Goal: Check status: Check status

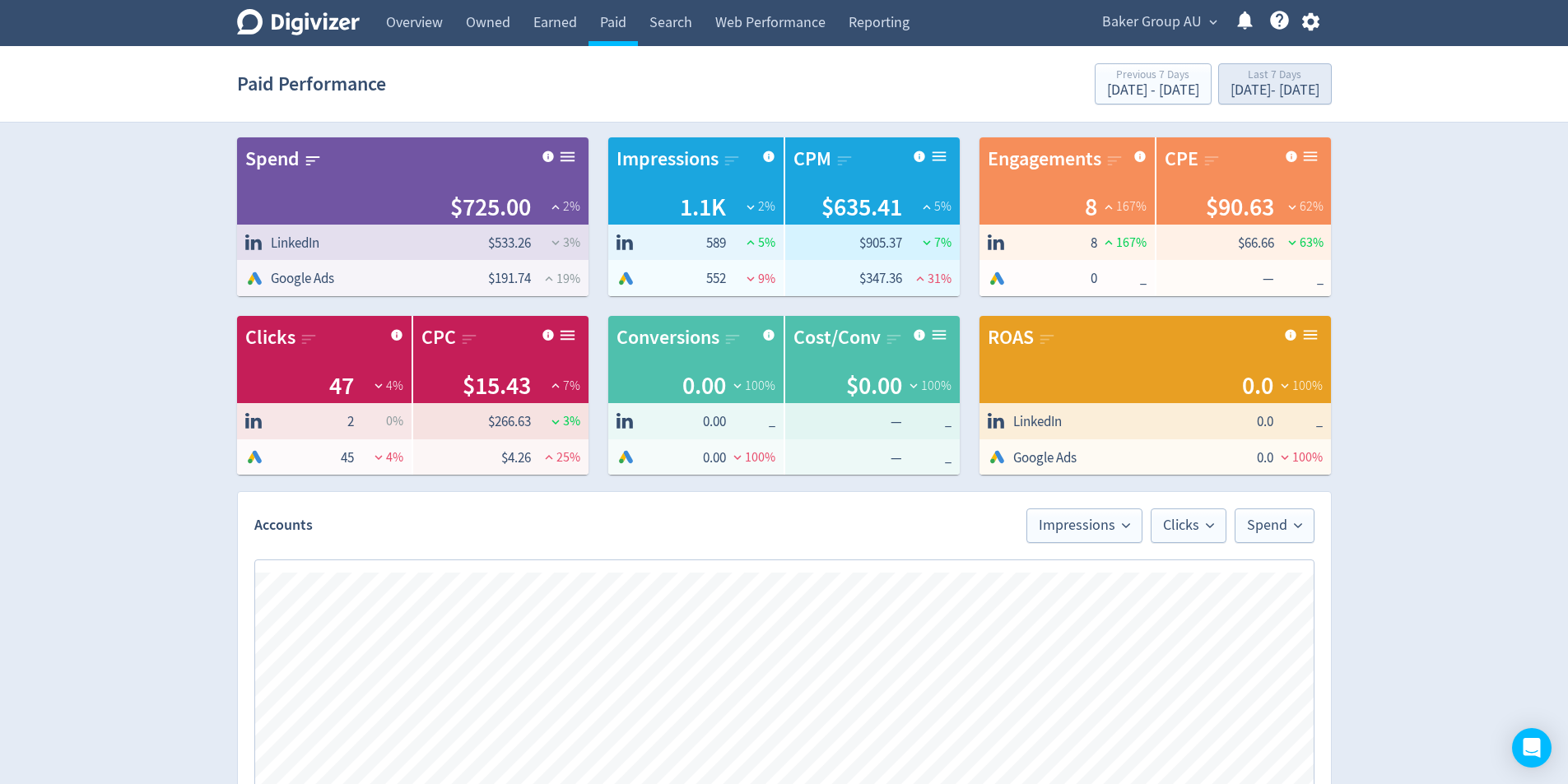
scroll to position [0, 258]
click at [1246, 85] on div "[DATE] - [DATE]" at bounding box center [1275, 90] width 89 height 15
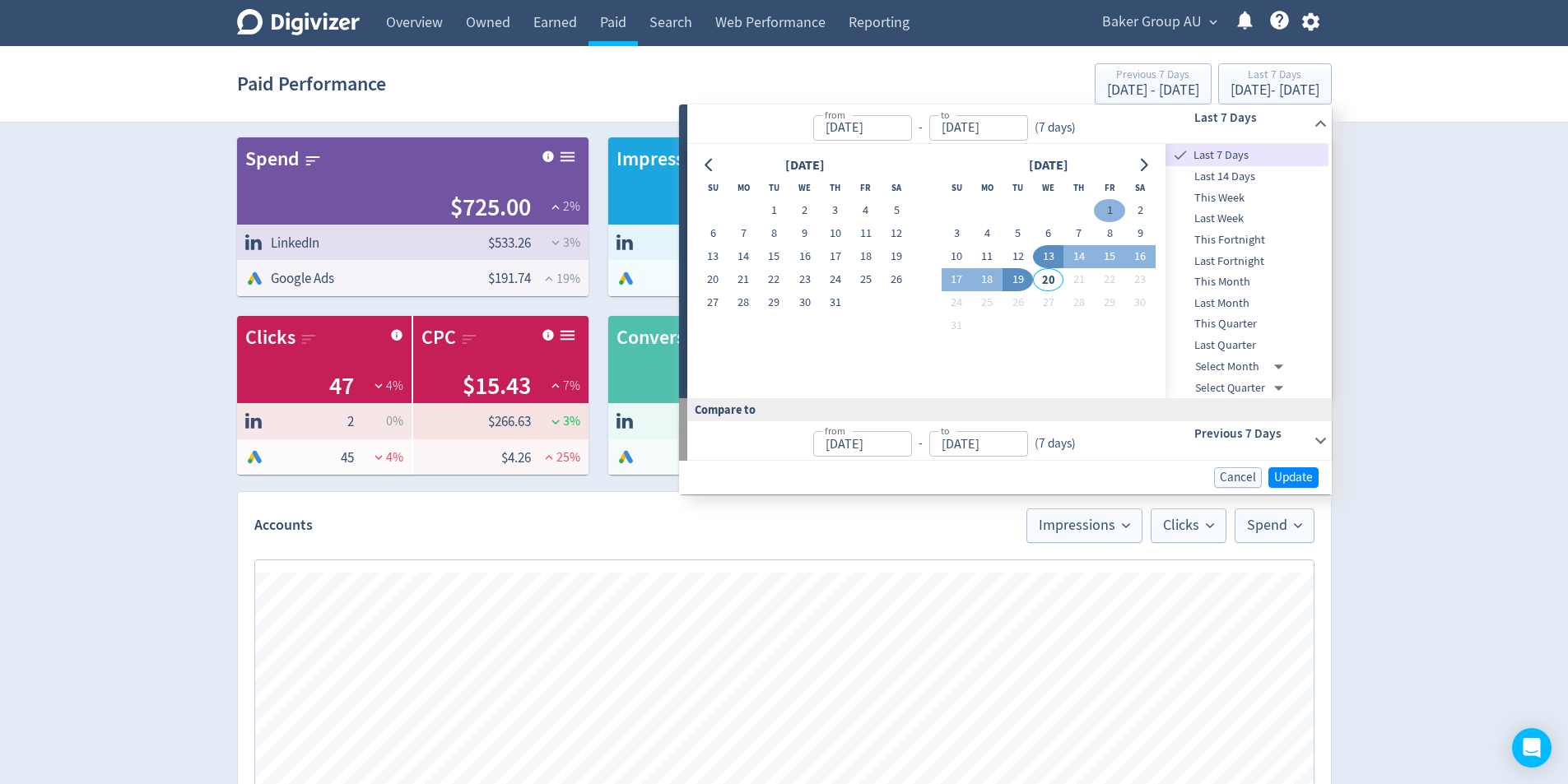
click at [1106, 212] on button "1" at bounding box center [1109, 211] width 30 height 23
type input "[DATE]"
click at [1023, 283] on button "19" at bounding box center [1018, 280] width 30 height 23
type input "[DATE]"
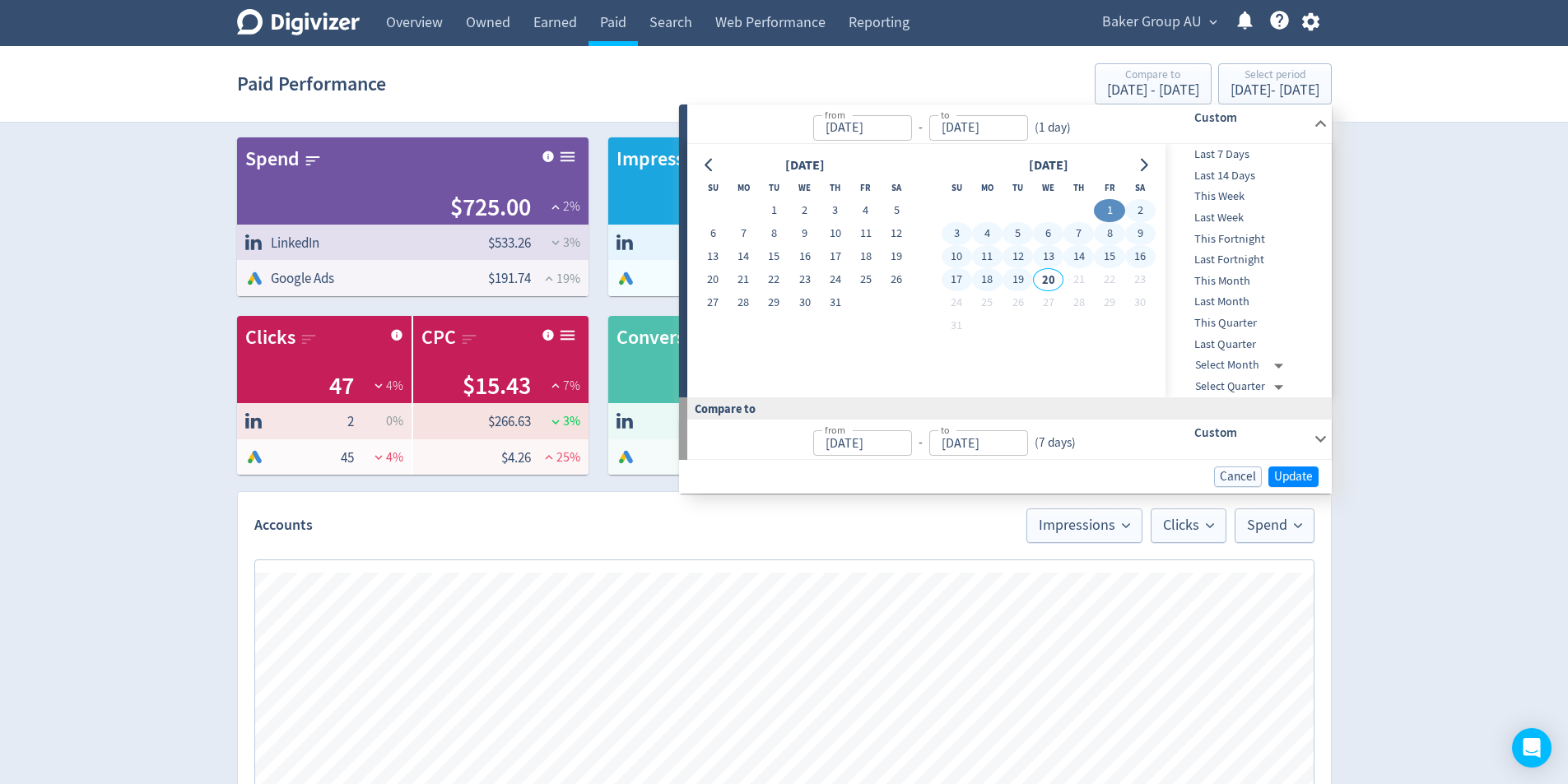
type input "[DATE]"
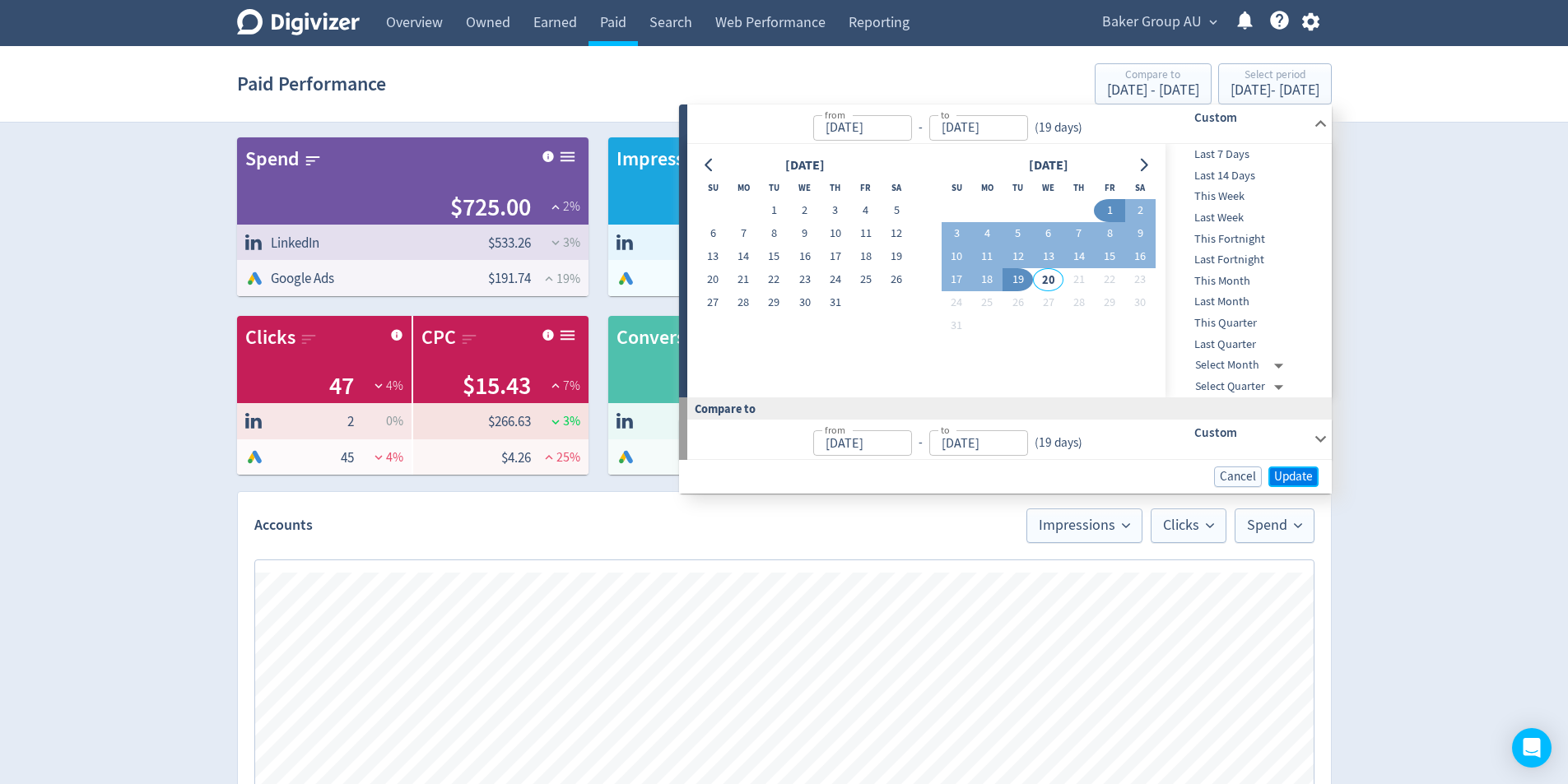
click at [1301, 471] on span "Update" at bounding box center [1294, 476] width 38 height 13
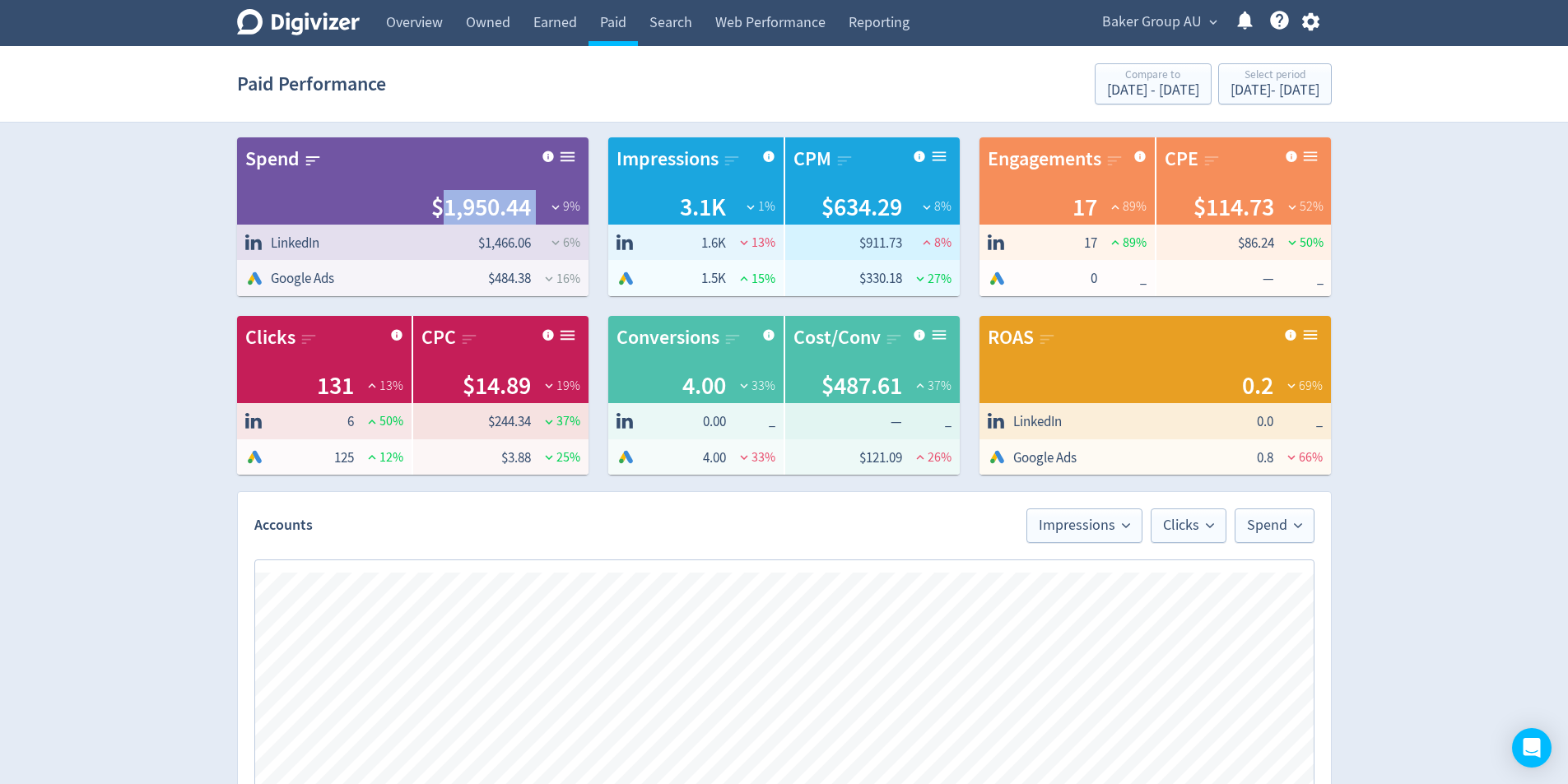
drag, startPoint x: 539, startPoint y: 216, endPoint x: 442, endPoint y: 206, distance: 97.5
click at [442, 206] on div "$1,950.44 9 %" at bounding box center [412, 206] width 335 height 34
copy div "1,950.44"
drag, startPoint x: 544, startPoint y: 280, endPoint x: 493, endPoint y: 283, distance: 51.1
click at [493, 284] on tr "Google Ads $484.38 16 %" at bounding box center [413, 277] width 351 height 36
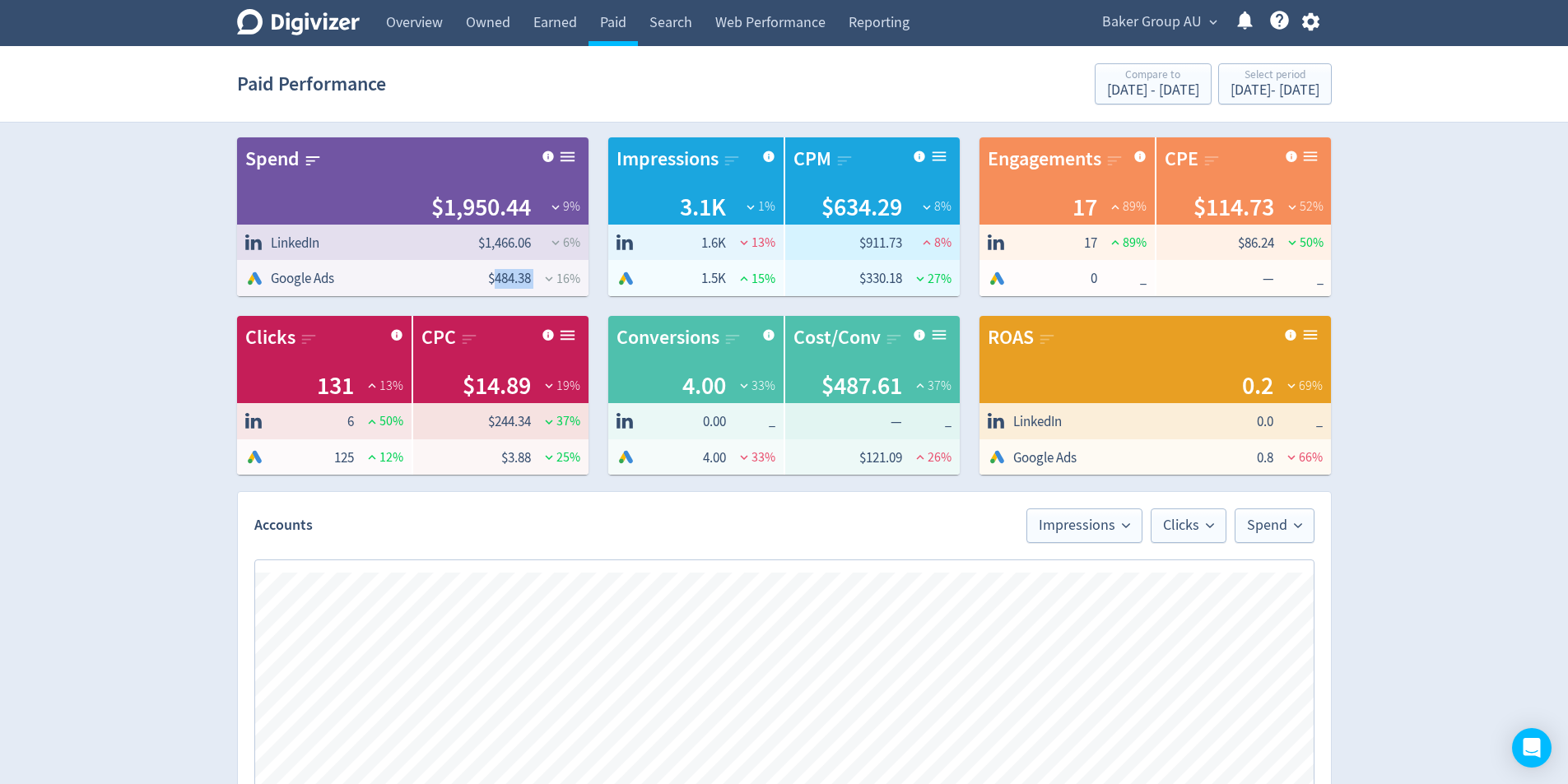
drag, startPoint x: 493, startPoint y: 282, endPoint x: 530, endPoint y: 277, distance: 37.3
click at [530, 277] on tr "Google Ads $484.38 16 %" at bounding box center [413, 277] width 351 height 36
copy tr "484.38"
click at [1265, 90] on div "[DATE] - [DATE]" at bounding box center [1275, 90] width 89 height 15
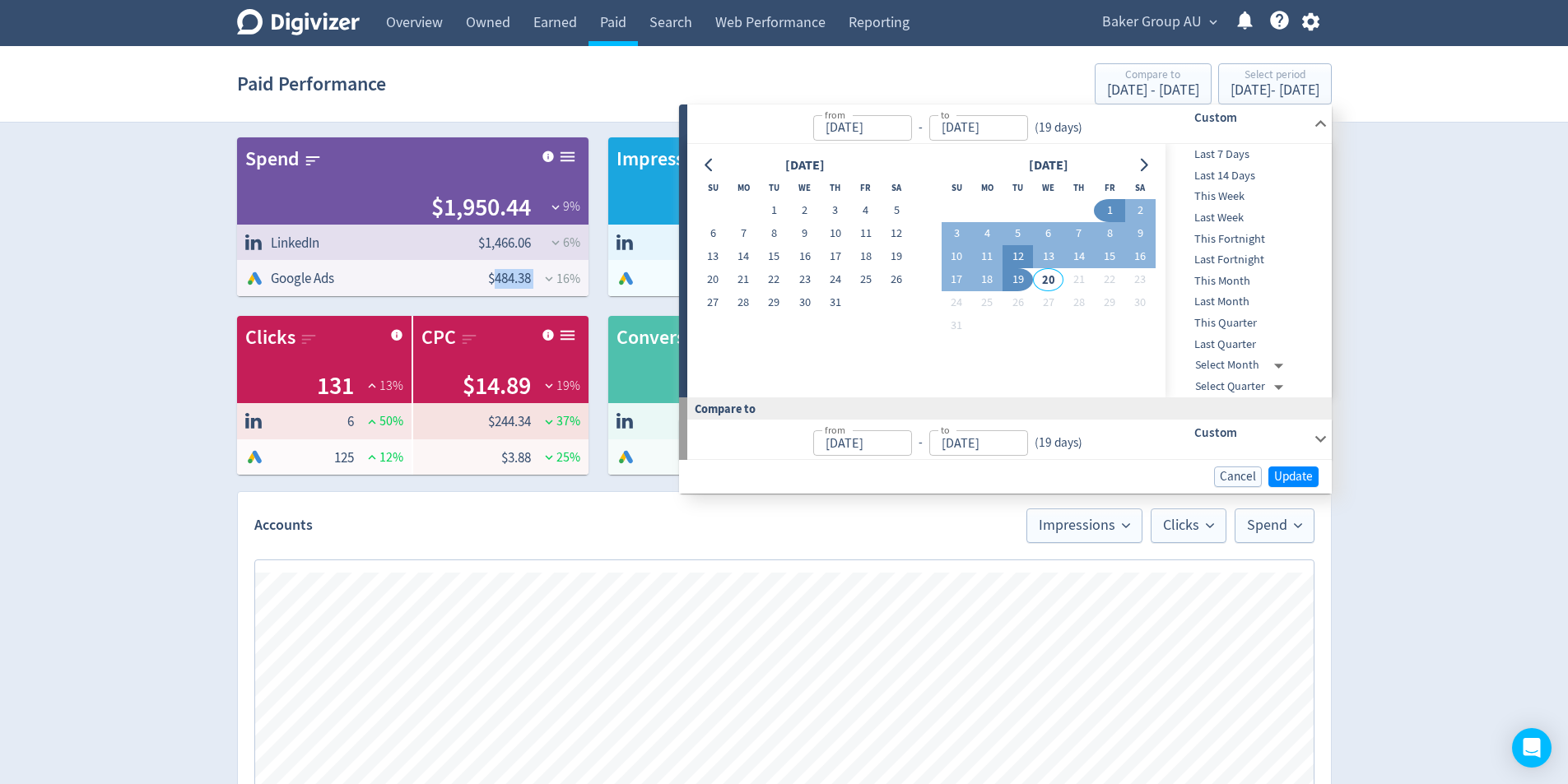
click at [1024, 260] on button "12" at bounding box center [1018, 257] width 30 height 23
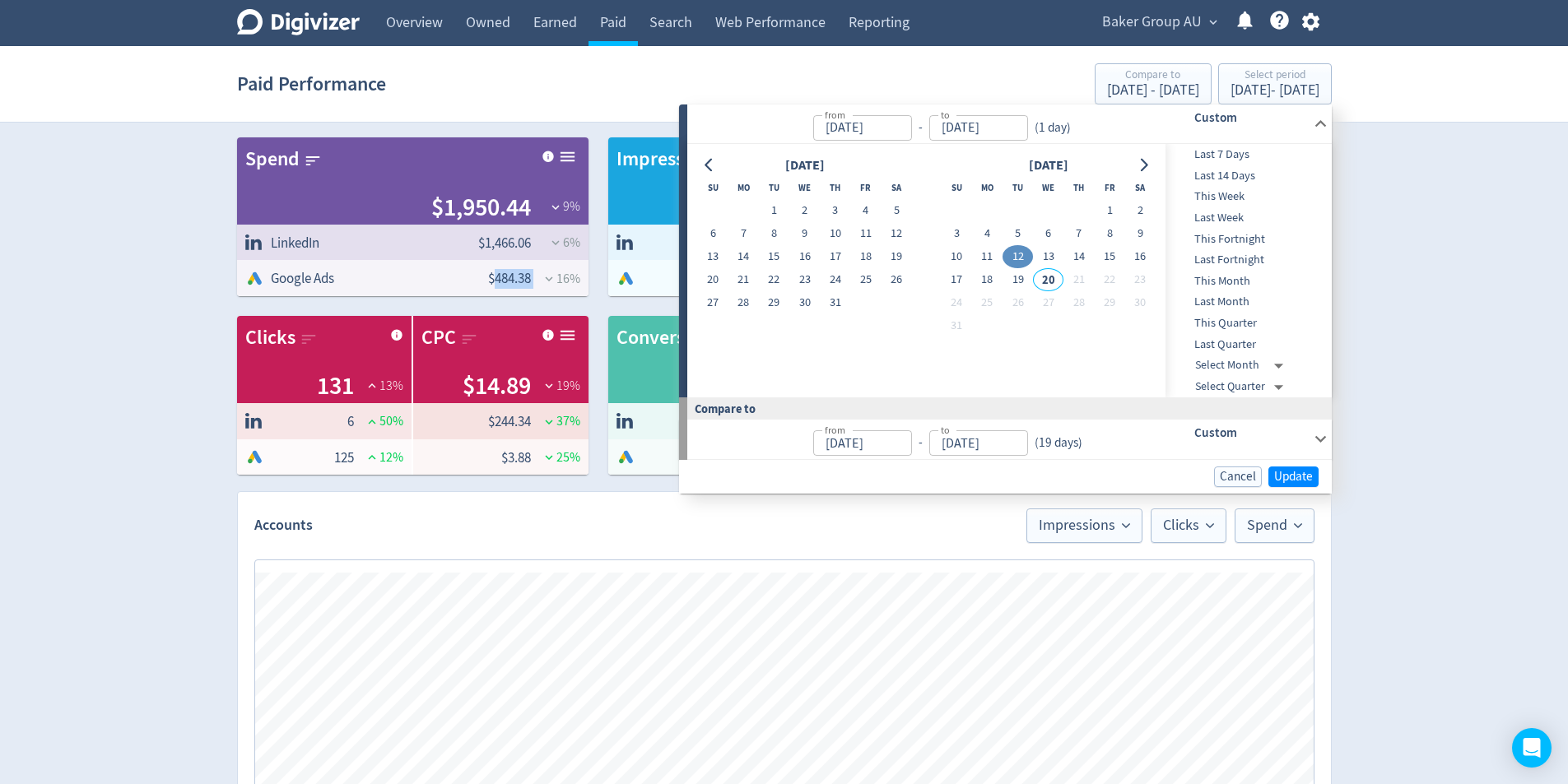
type input "[DATE]"
click at [1044, 255] on button "13" at bounding box center [1049, 257] width 30 height 23
type input "[DATE]"
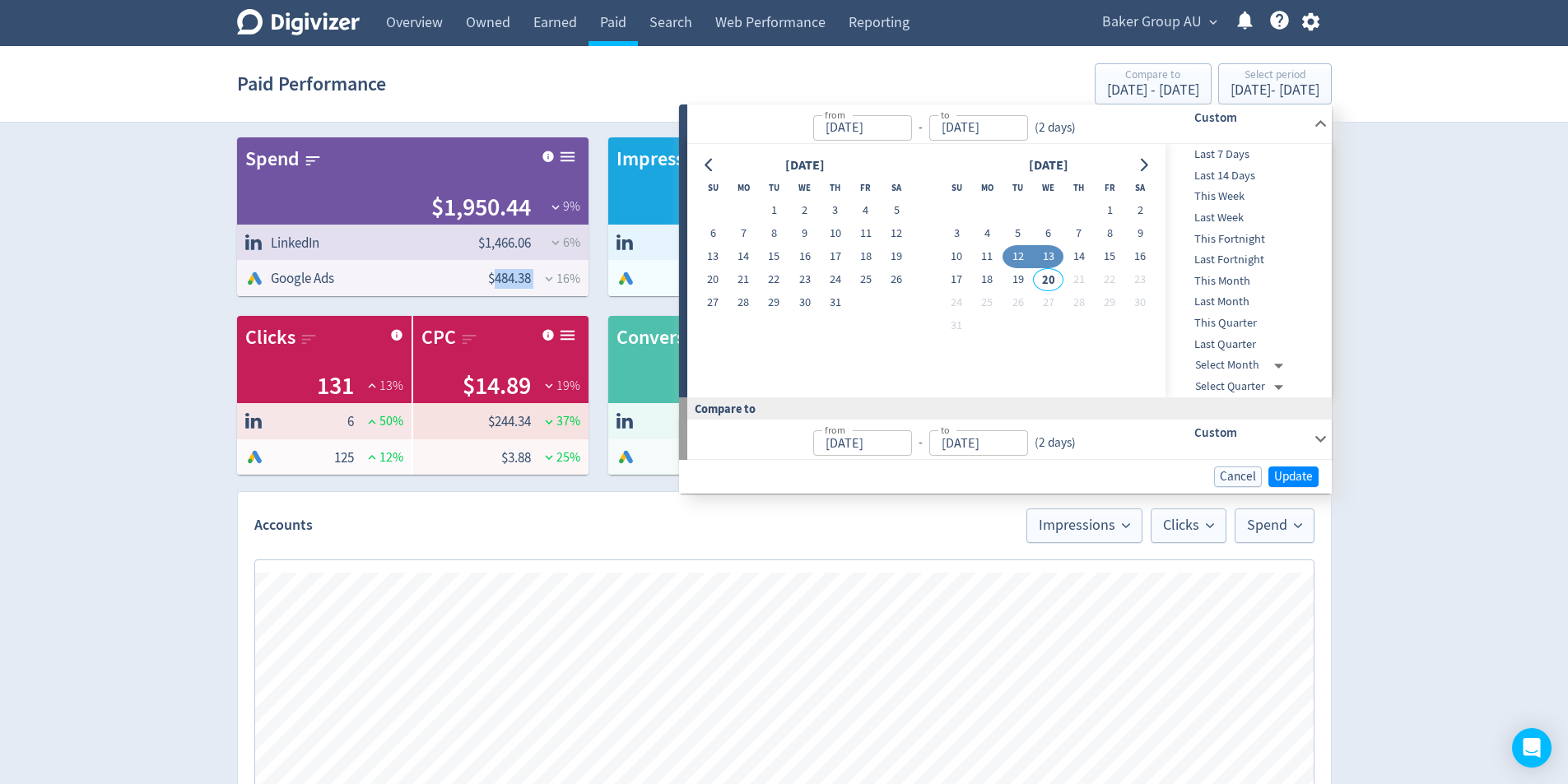
click at [1041, 255] on button "13" at bounding box center [1049, 257] width 30 height 23
type input "[DATE]"
click at [1019, 276] on button "19" at bounding box center [1018, 280] width 30 height 23
type input "[DATE]"
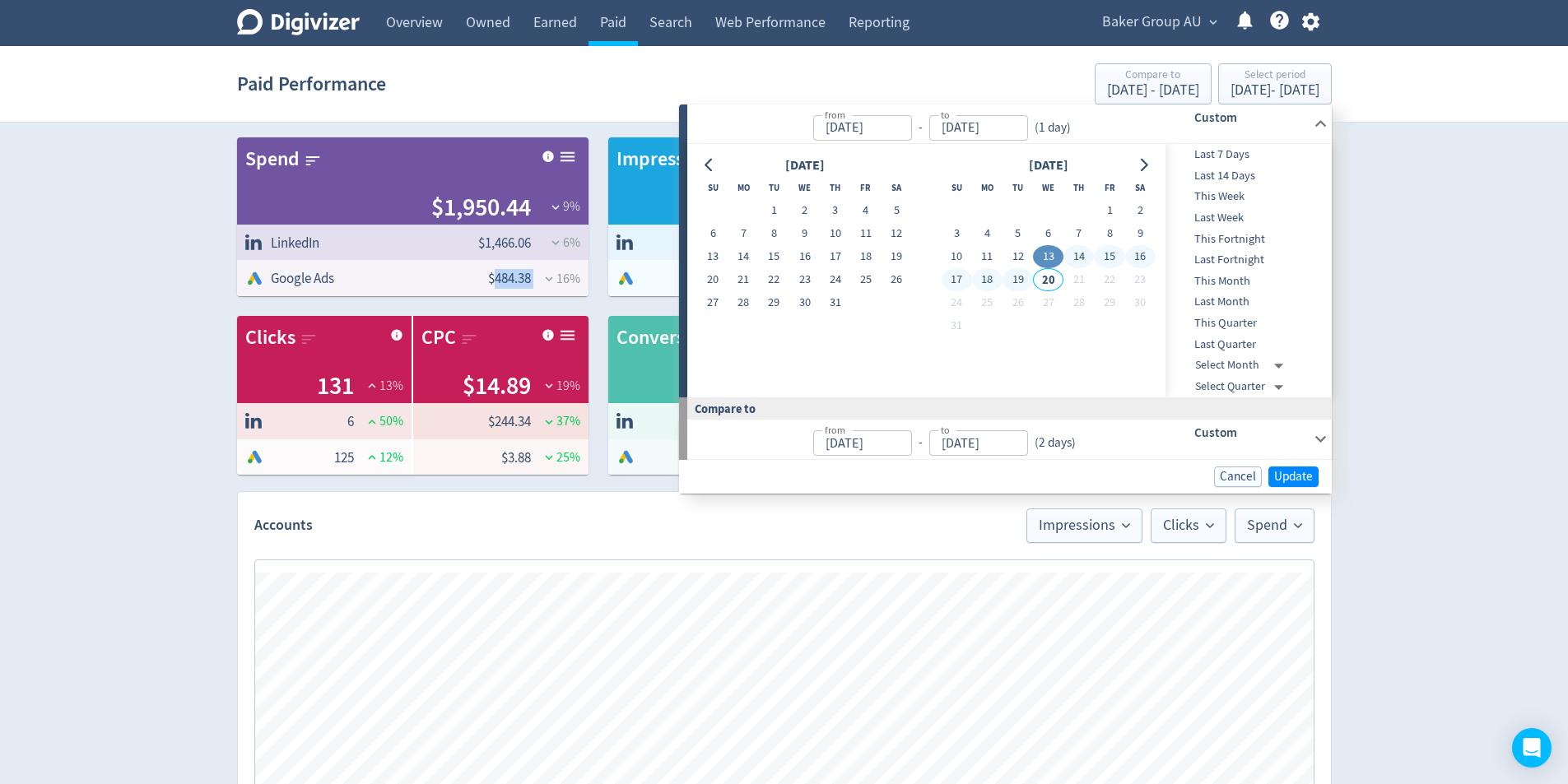
type input "[DATE]"
click at [1287, 476] on span "Update" at bounding box center [1294, 476] width 38 height 13
